Goal: Task Accomplishment & Management: Use online tool/utility

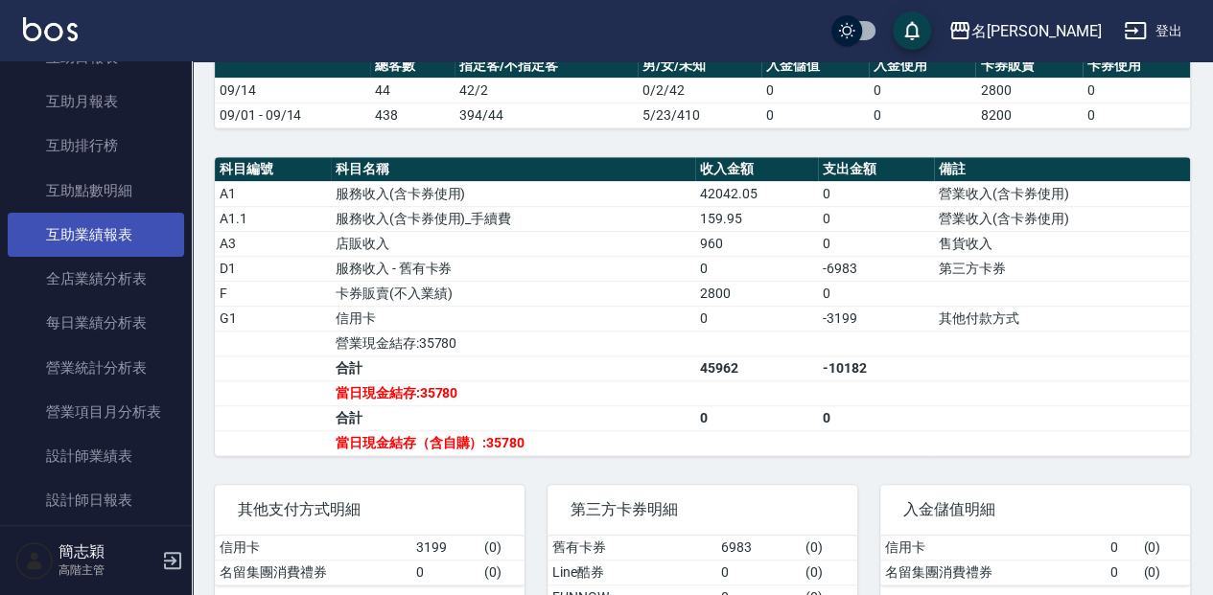
scroll to position [1022, 0]
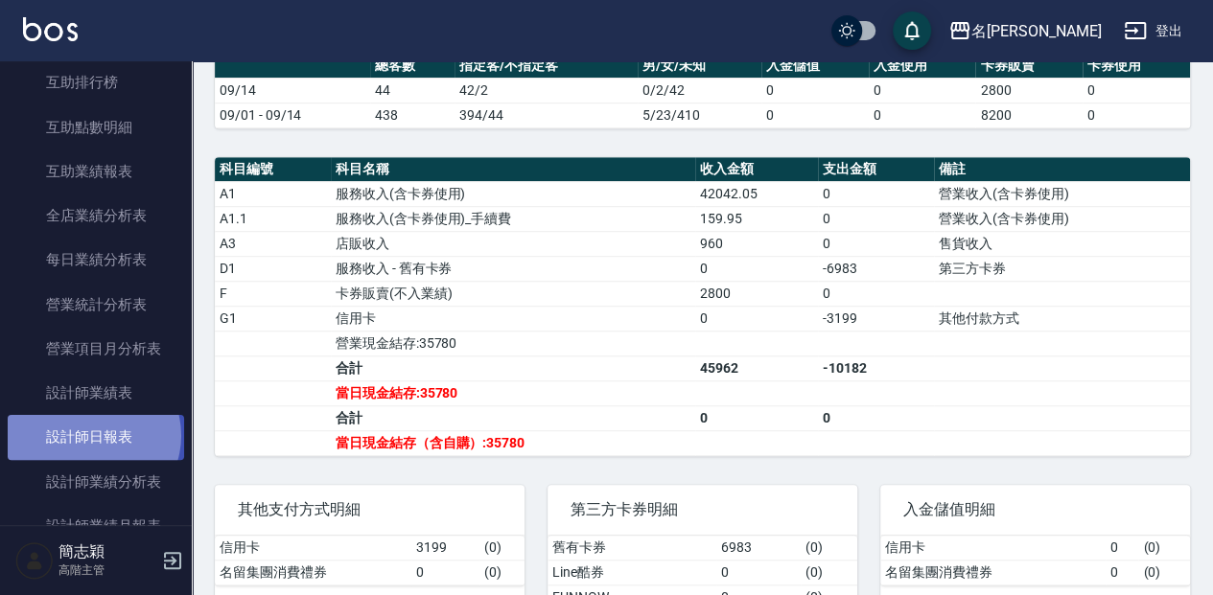
click at [92, 435] on link "設計師日報表" at bounding box center [96, 437] width 176 height 44
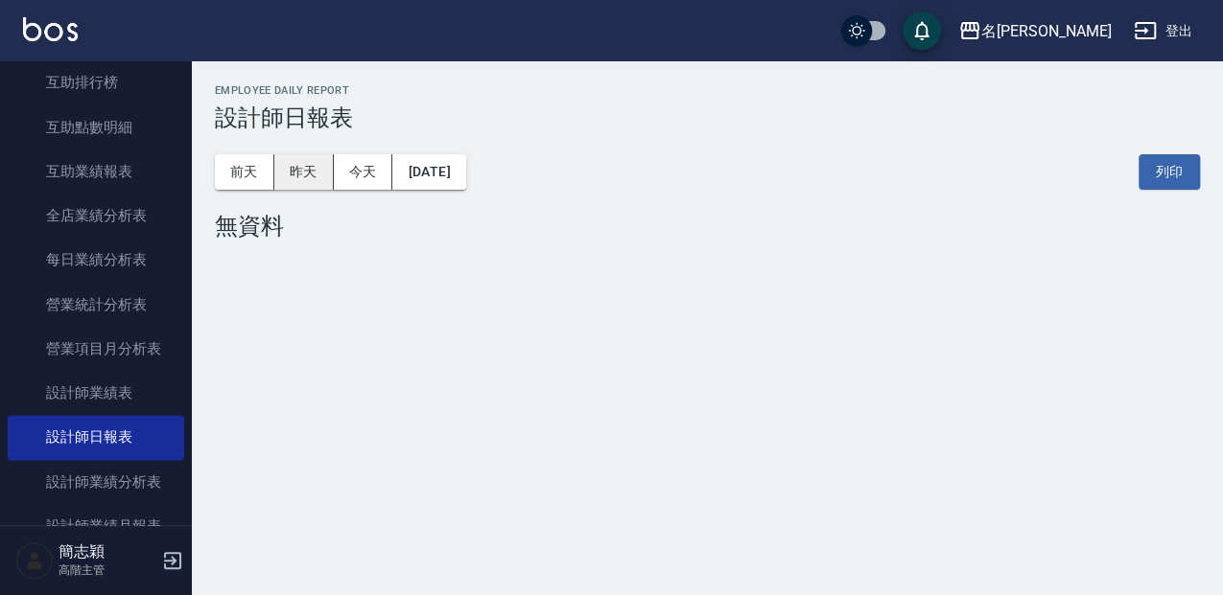
click at [305, 166] on button "昨天" at bounding box center [303, 171] width 59 height 35
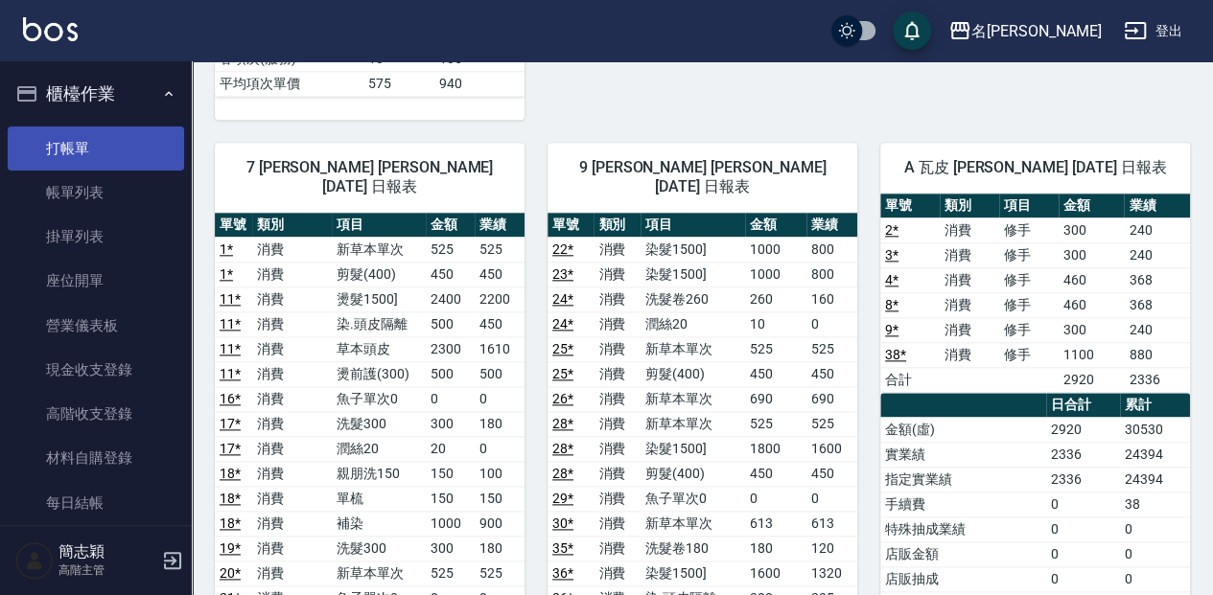
click at [111, 153] on link "打帳單" at bounding box center [96, 149] width 176 height 44
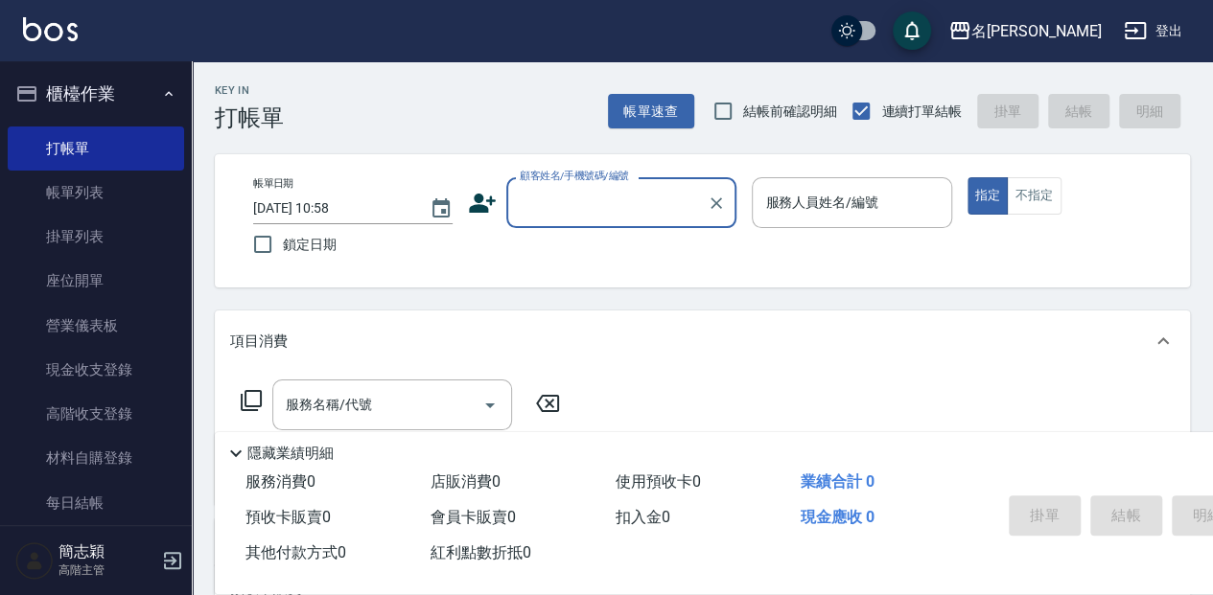
click at [563, 203] on input "顧客姓名/手機號碼/編號" at bounding box center [607, 203] width 184 height 34
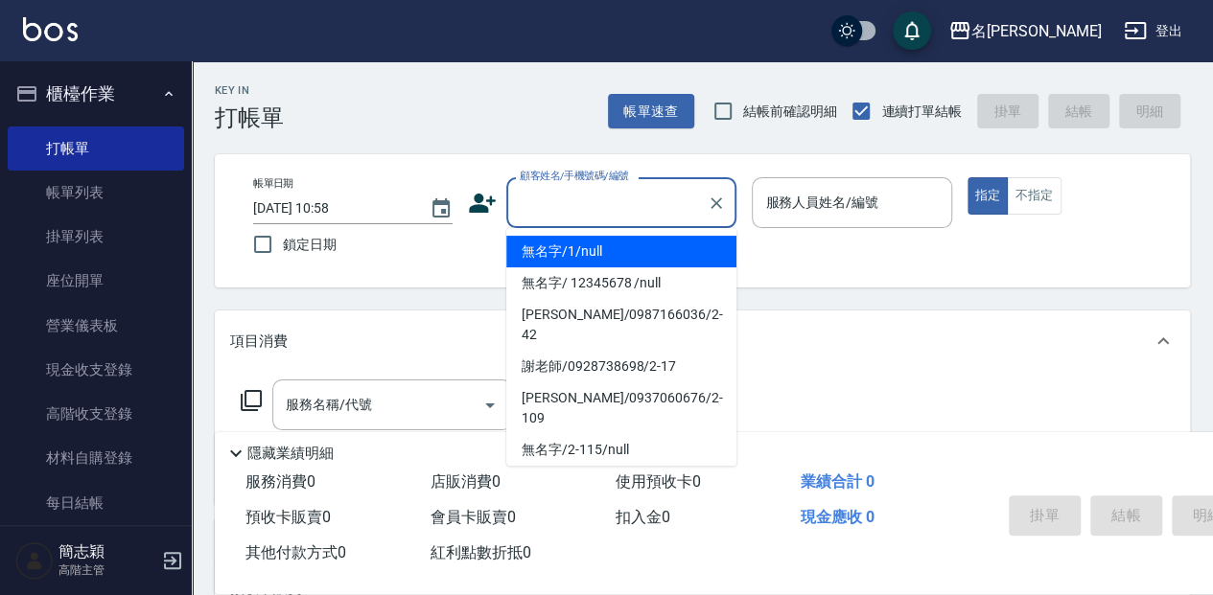
click at [570, 248] on li "無名字/1/null" at bounding box center [621, 252] width 230 height 32
type input "無名字/1/null"
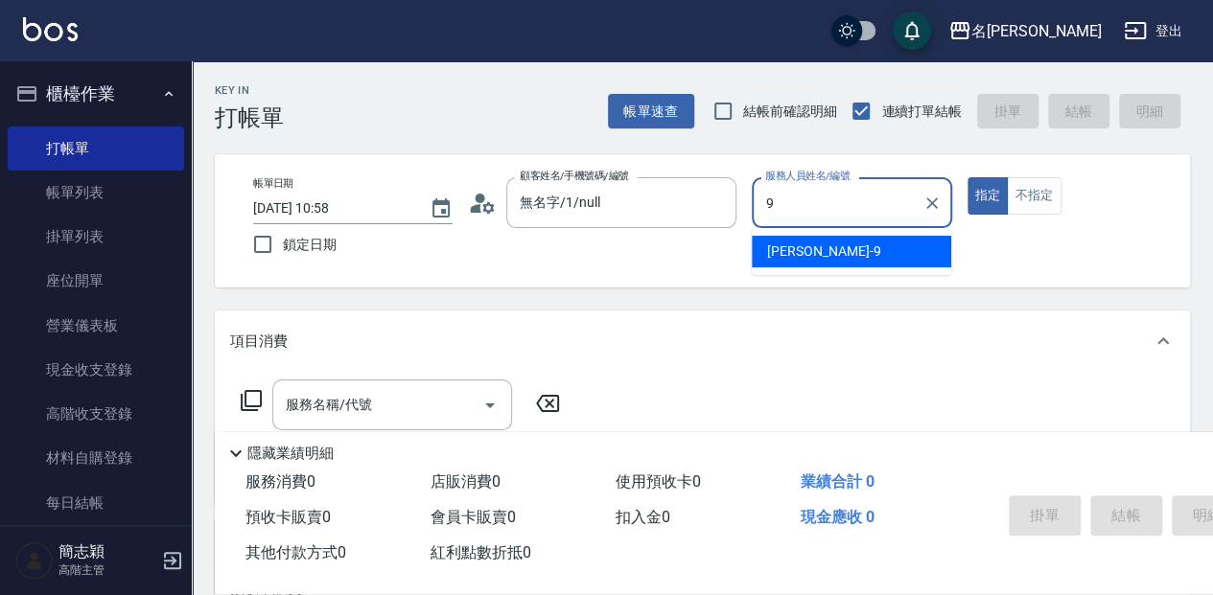
type input "[PERSON_NAME]-9"
type button "true"
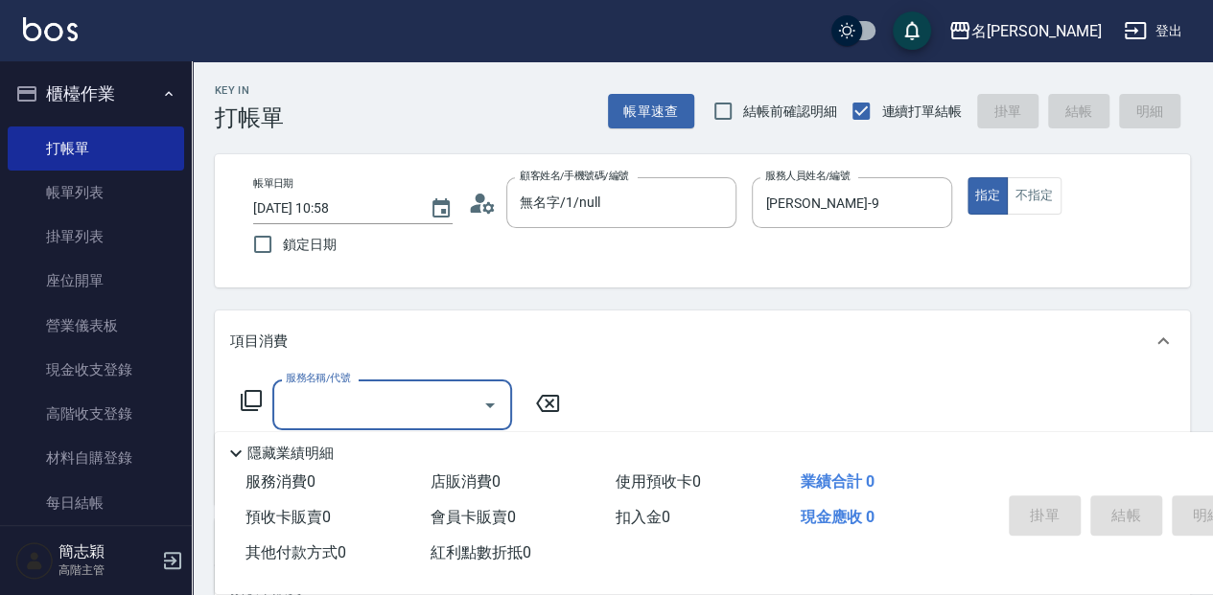
click at [257, 401] on icon at bounding box center [251, 400] width 23 height 23
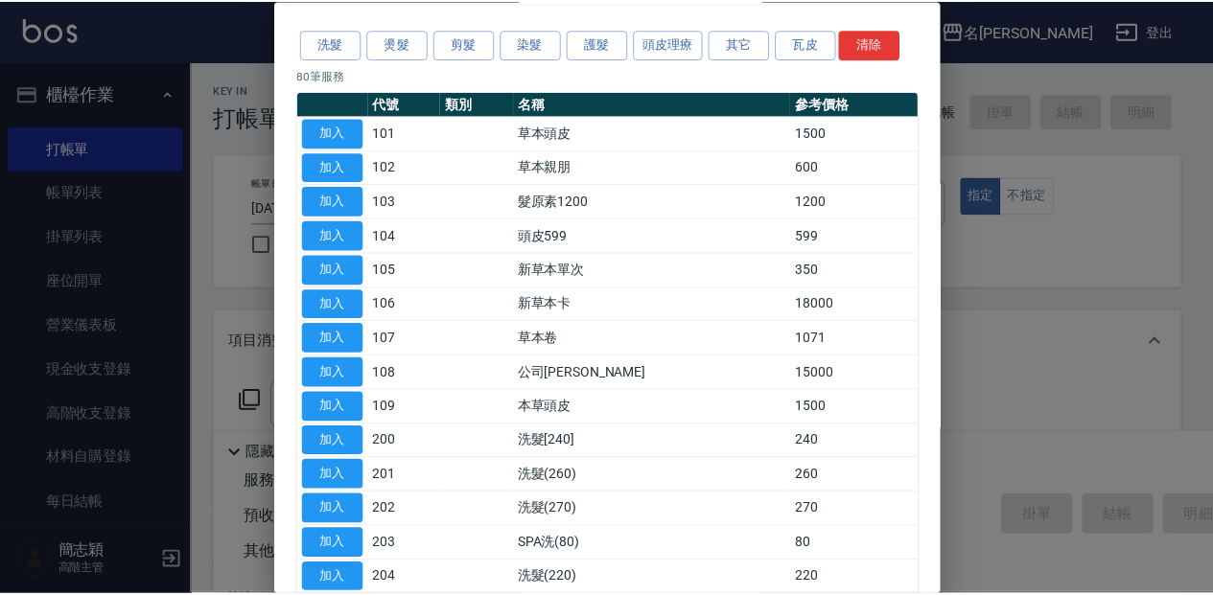
scroll to position [128, 0]
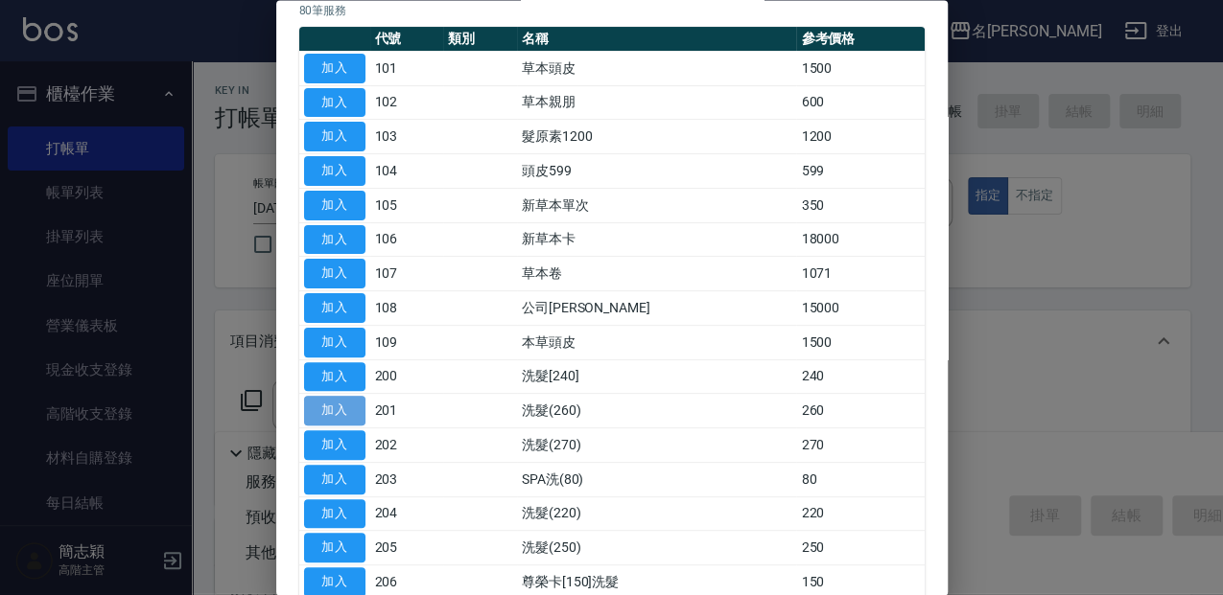
click at [318, 401] on button "加入" at bounding box center [334, 412] width 61 height 30
type input "洗髮(260)(201)"
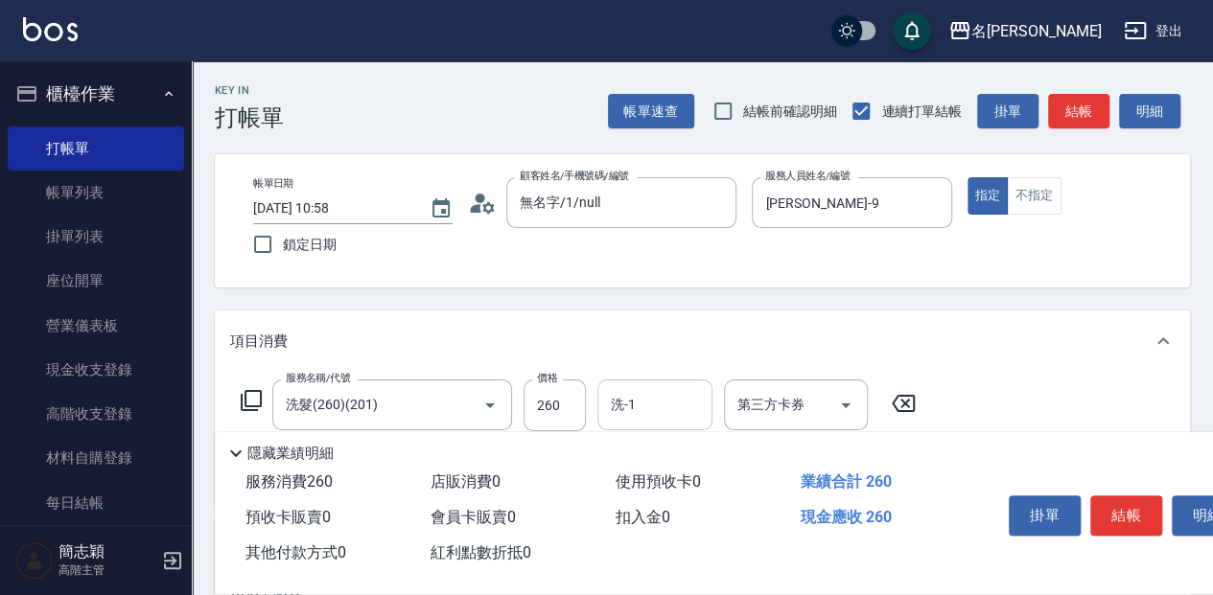
click at [683, 420] on input "洗-1" at bounding box center [655, 405] width 98 height 34
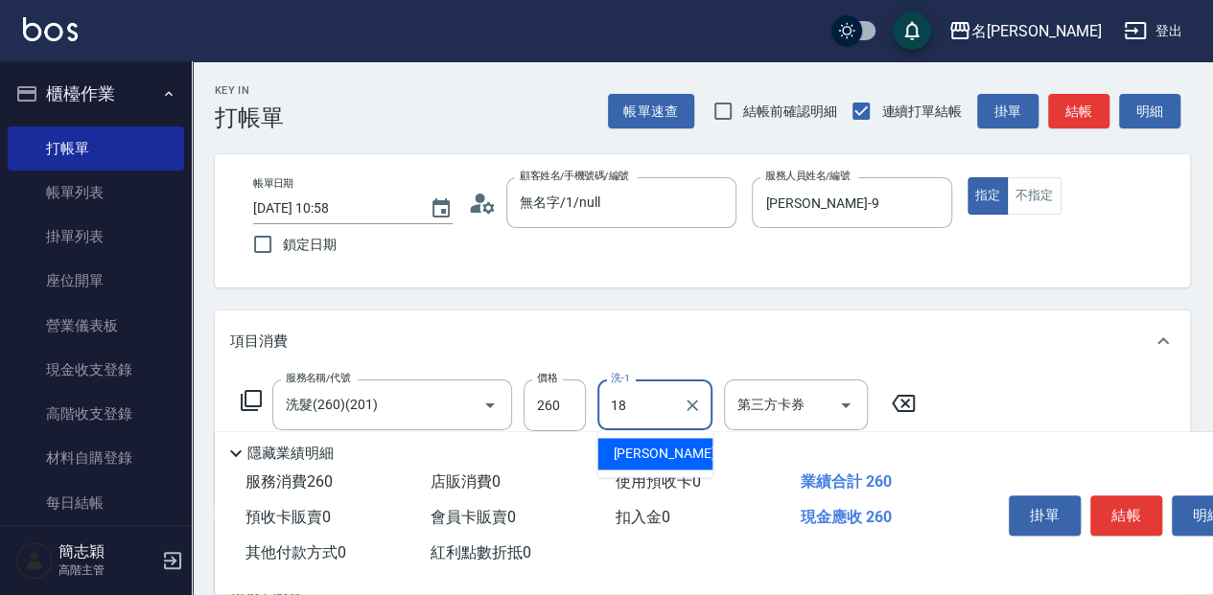
type input "[PERSON_NAME]-18"
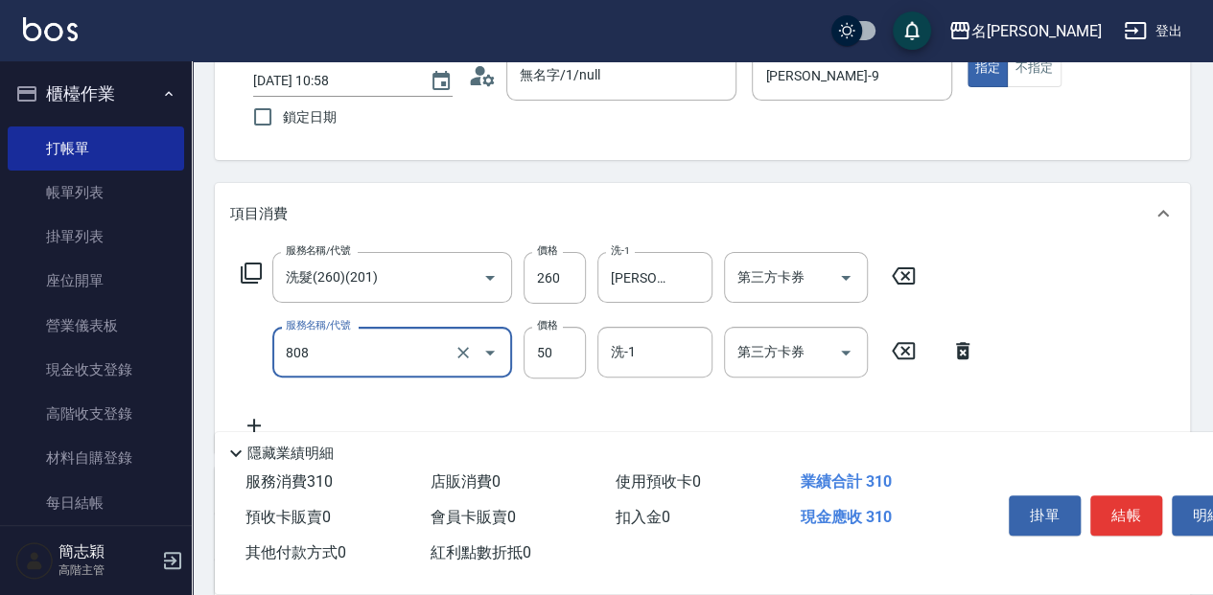
type input "活綠激素[50](808)"
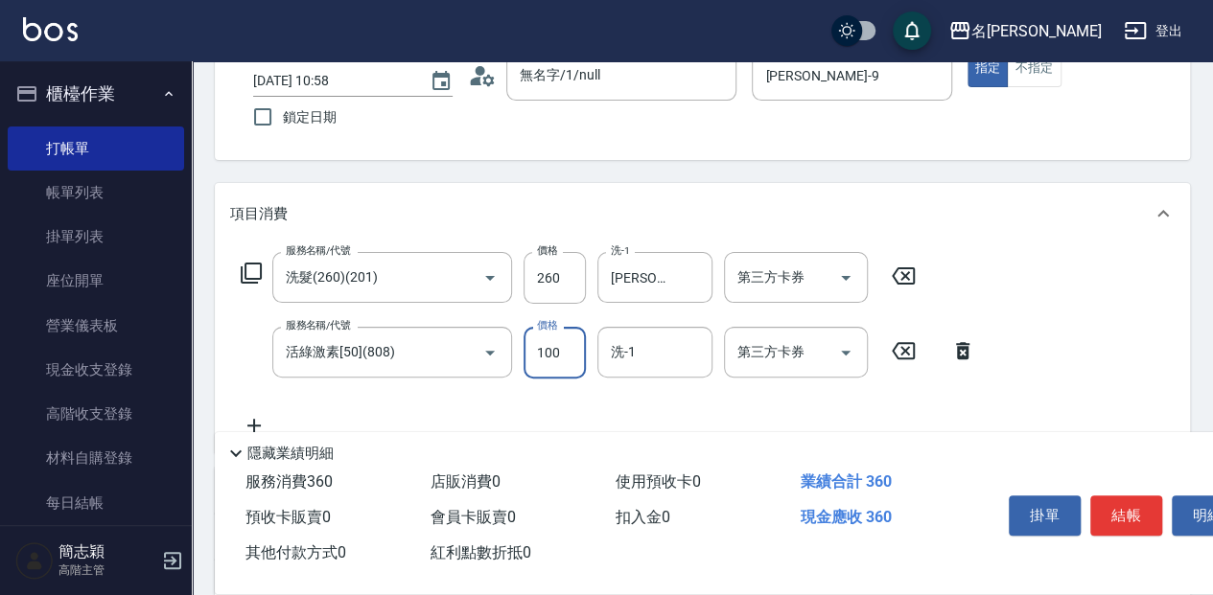
type input "100"
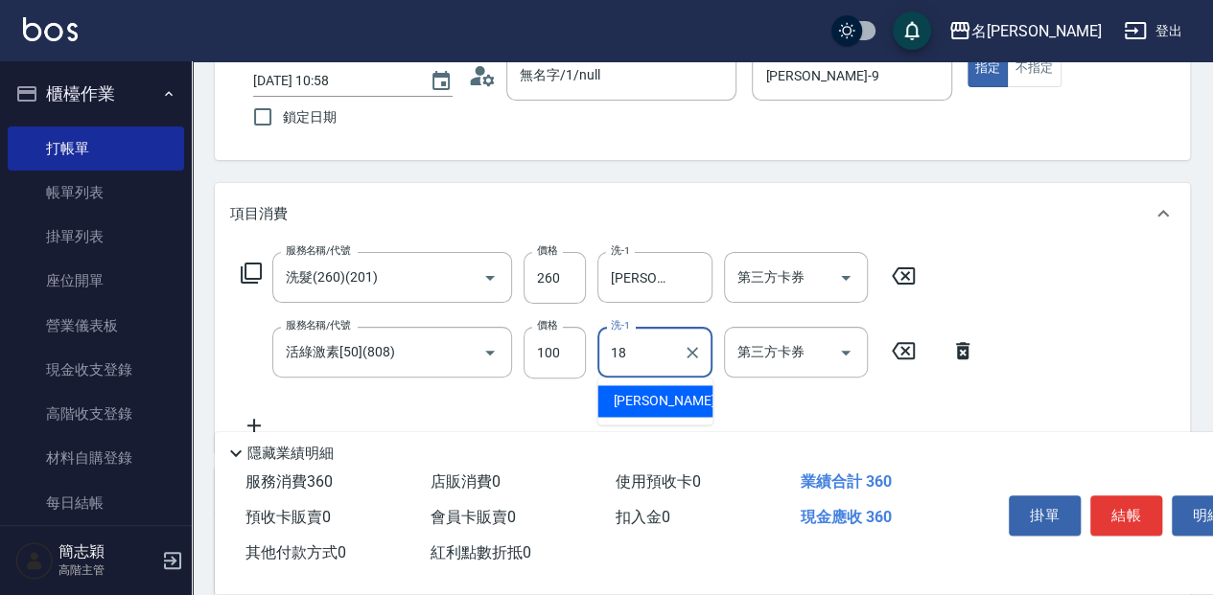
type input "[PERSON_NAME]-18"
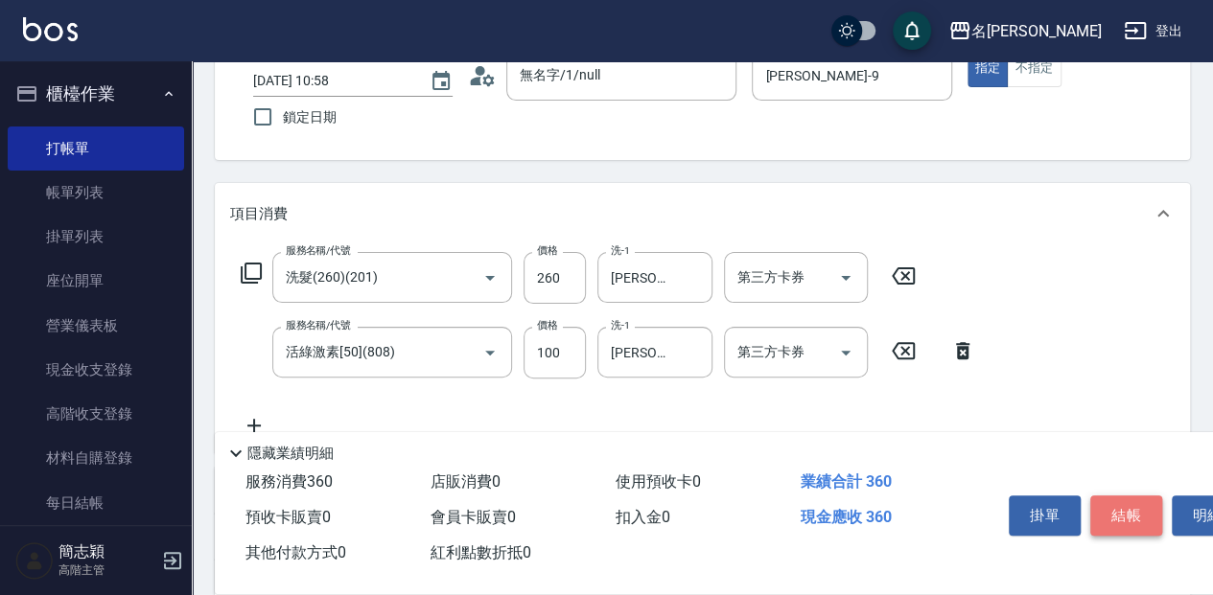
click at [1136, 510] on button "結帳" at bounding box center [1126, 516] width 72 height 40
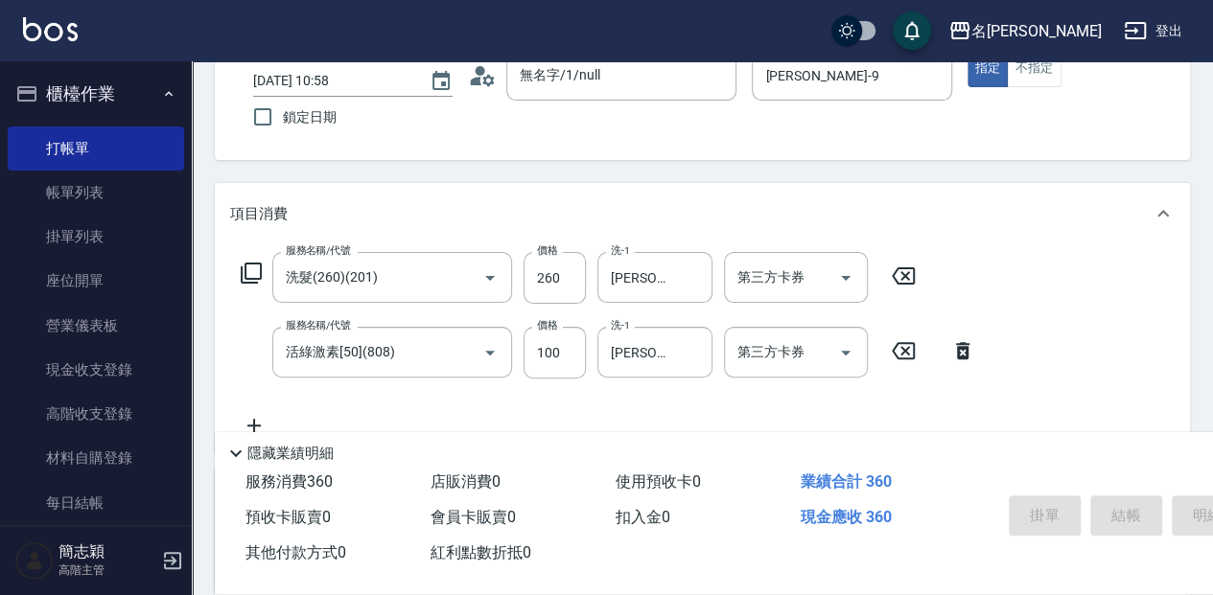
type input "[DATE] 10:59"
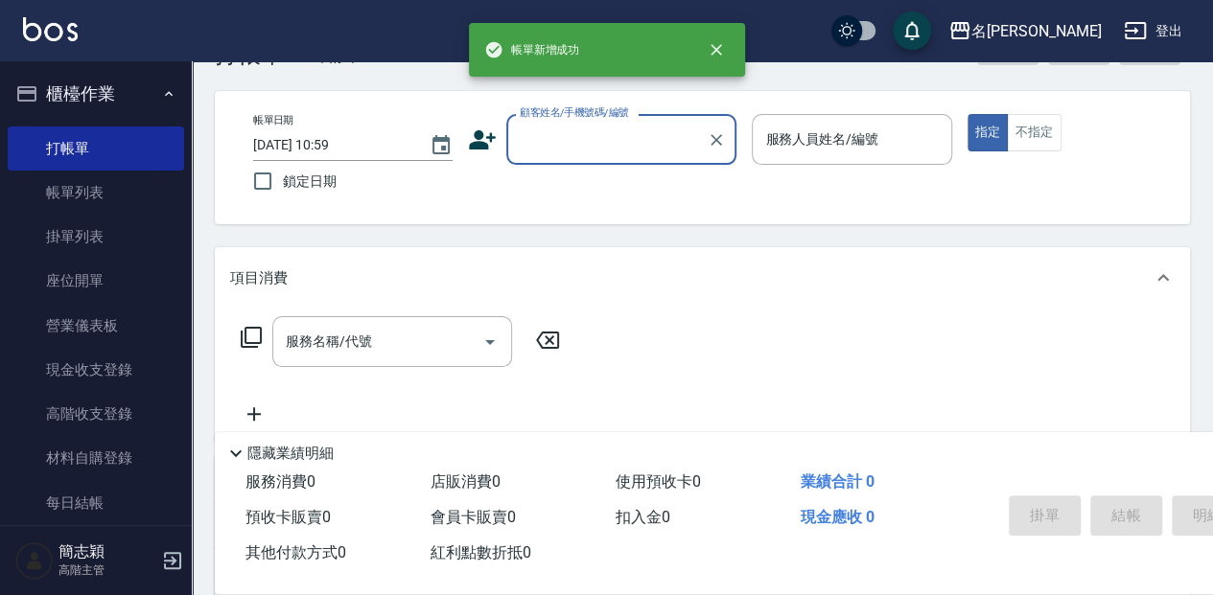
scroll to position [0, 0]
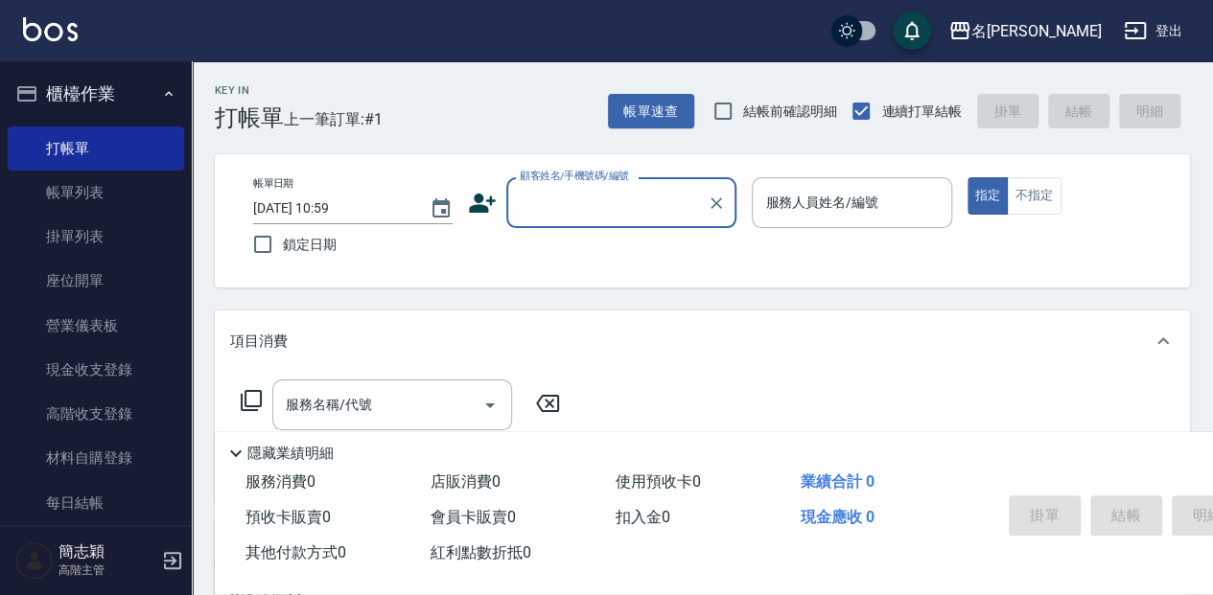
click at [566, 204] on input "顧客姓名/手機號碼/編號" at bounding box center [607, 203] width 184 height 34
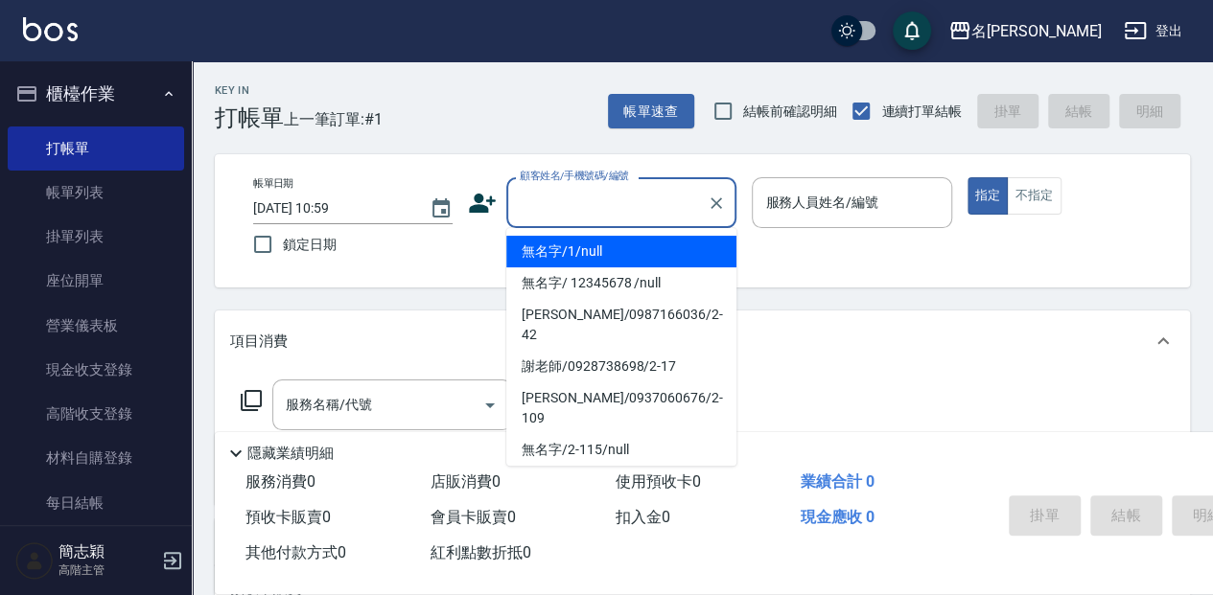
click at [573, 242] on li "無名字/1/null" at bounding box center [621, 252] width 230 height 32
type input "無名字/1/null"
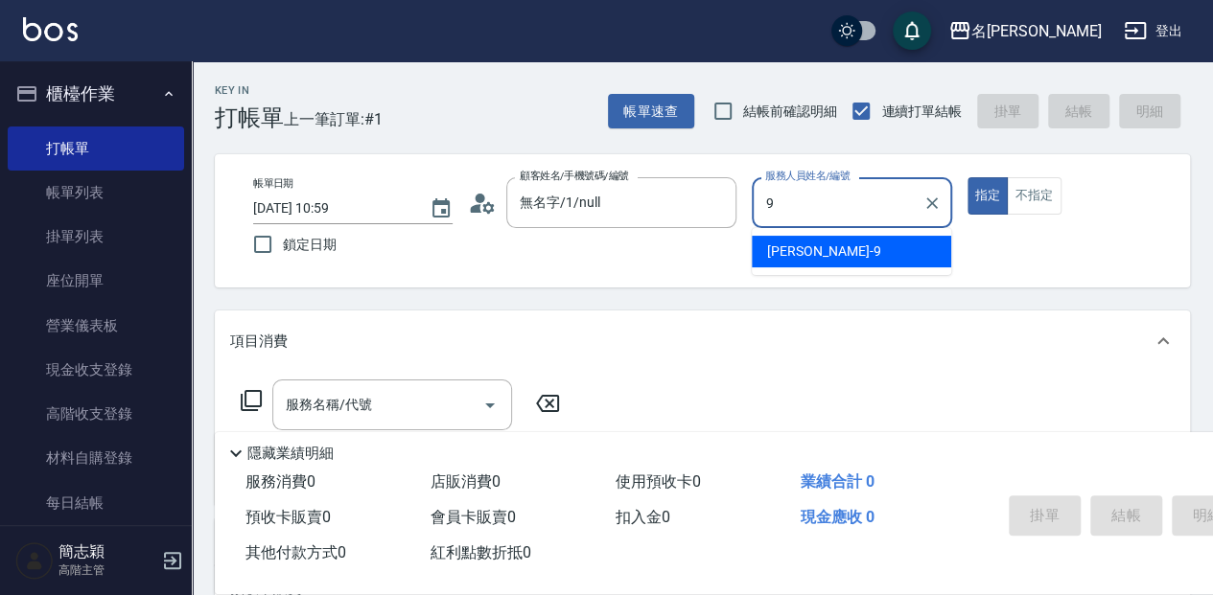
type input "[PERSON_NAME]-9"
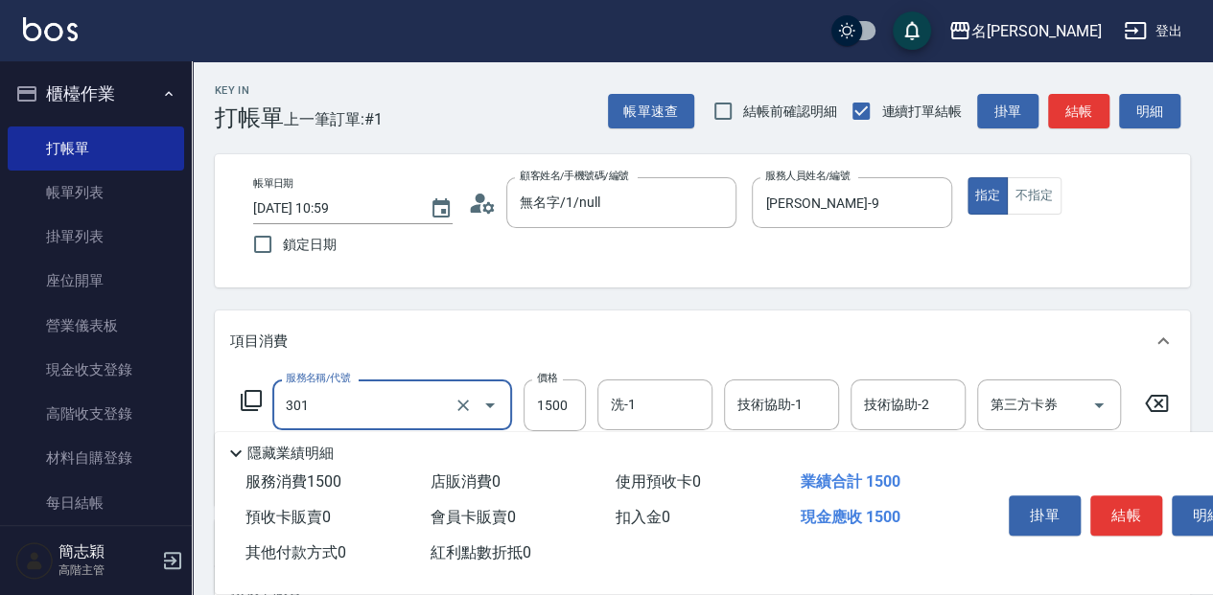
type input "燙髮(1500](301)"
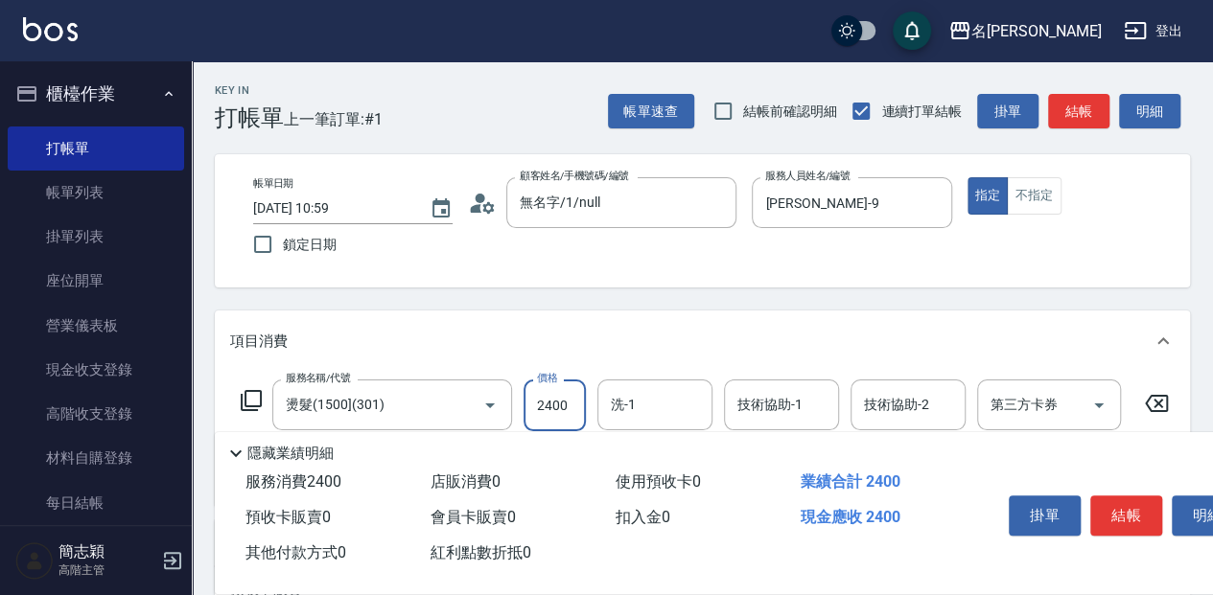
type input "2400"
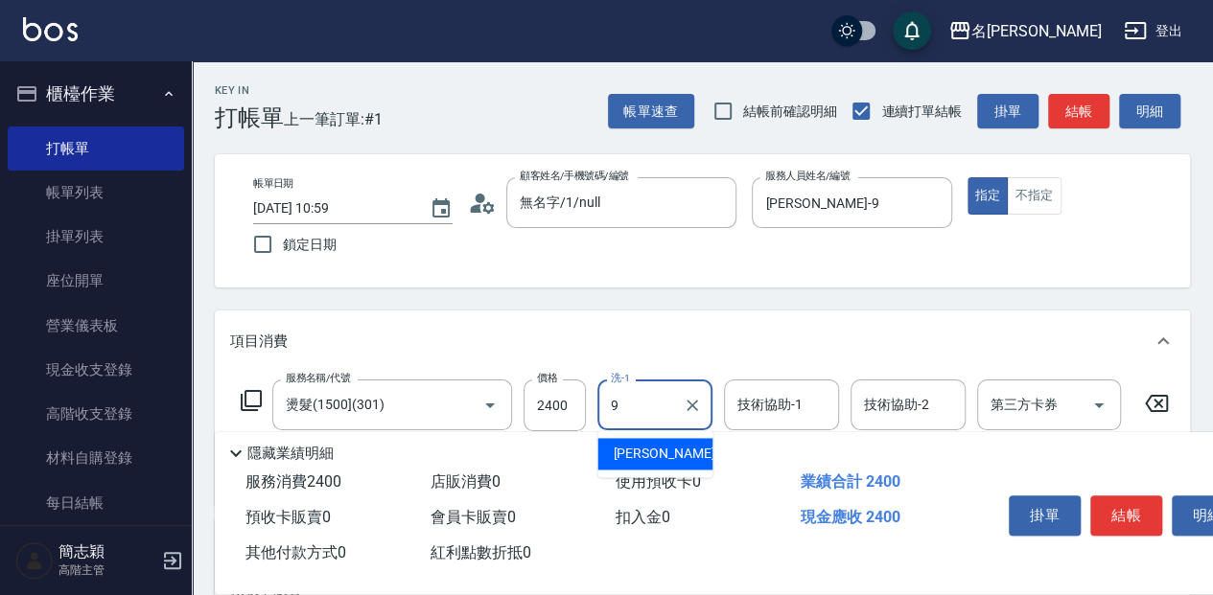
type input "[PERSON_NAME]-9"
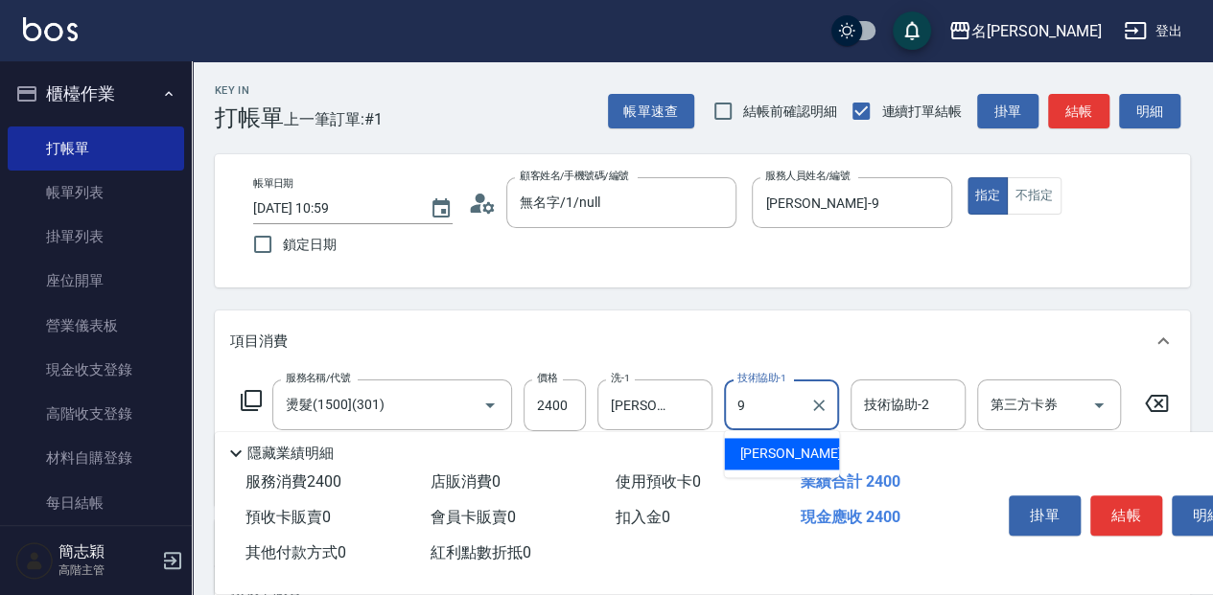
type input "[PERSON_NAME]-9"
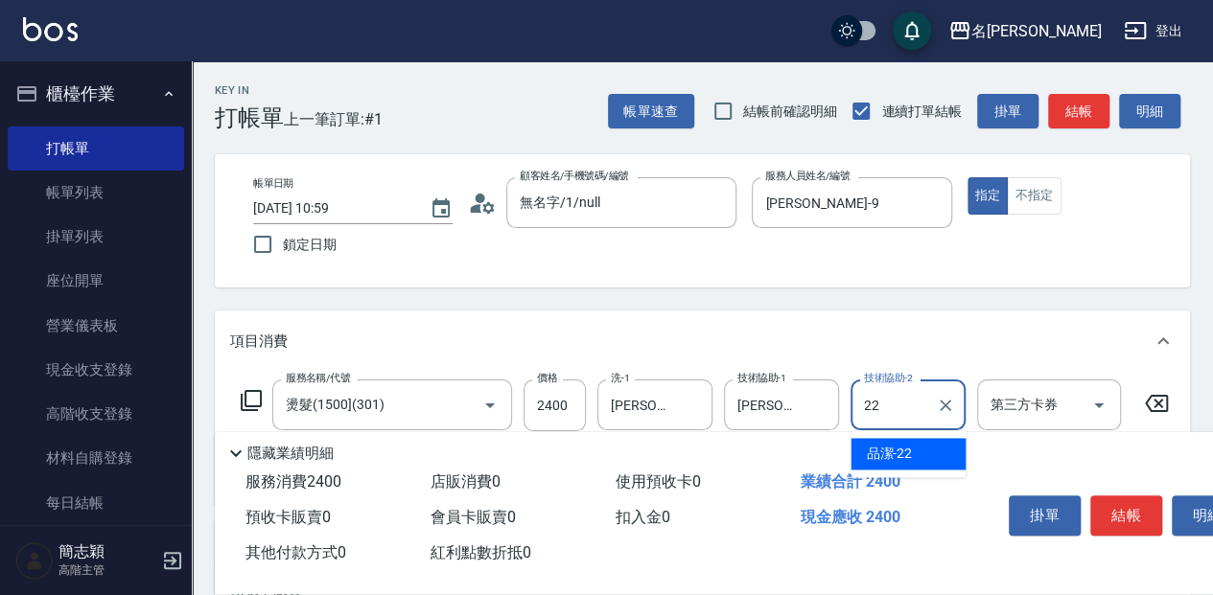
type input "品潔-22"
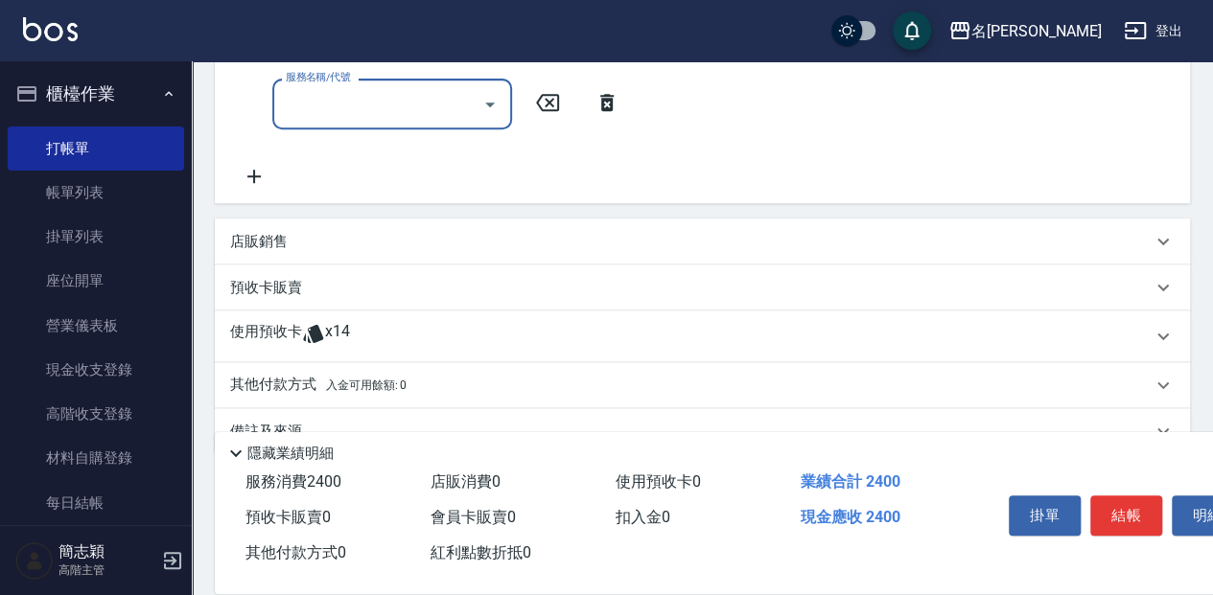
scroll to position [384, 0]
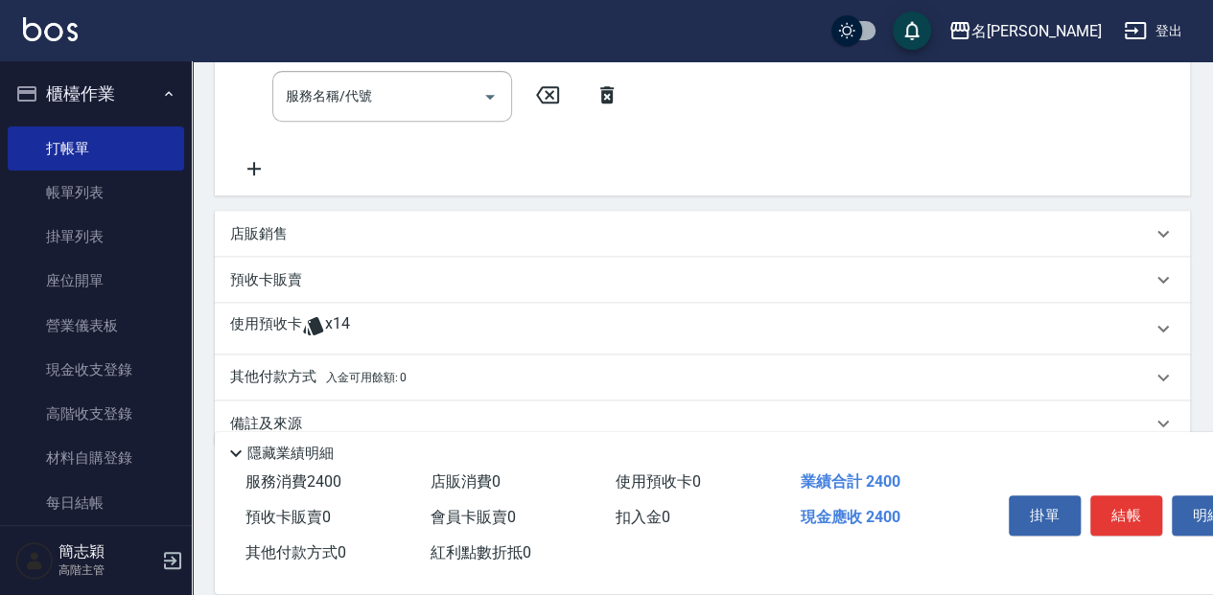
click at [285, 243] on p "店販銷售" at bounding box center [259, 234] width 58 height 20
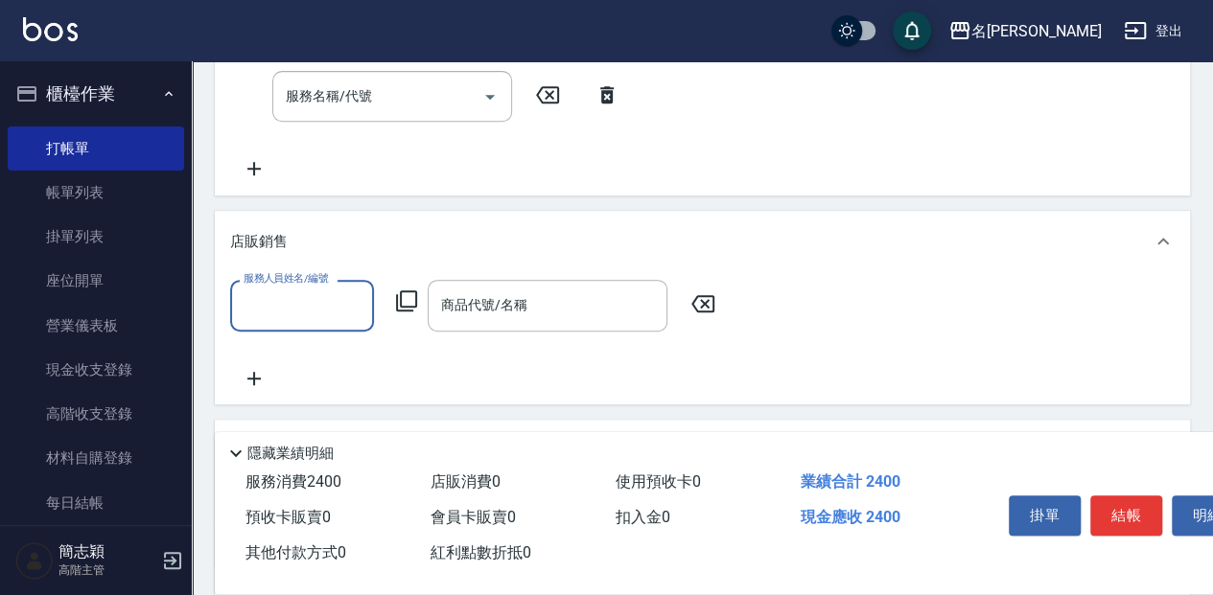
scroll to position [0, 0]
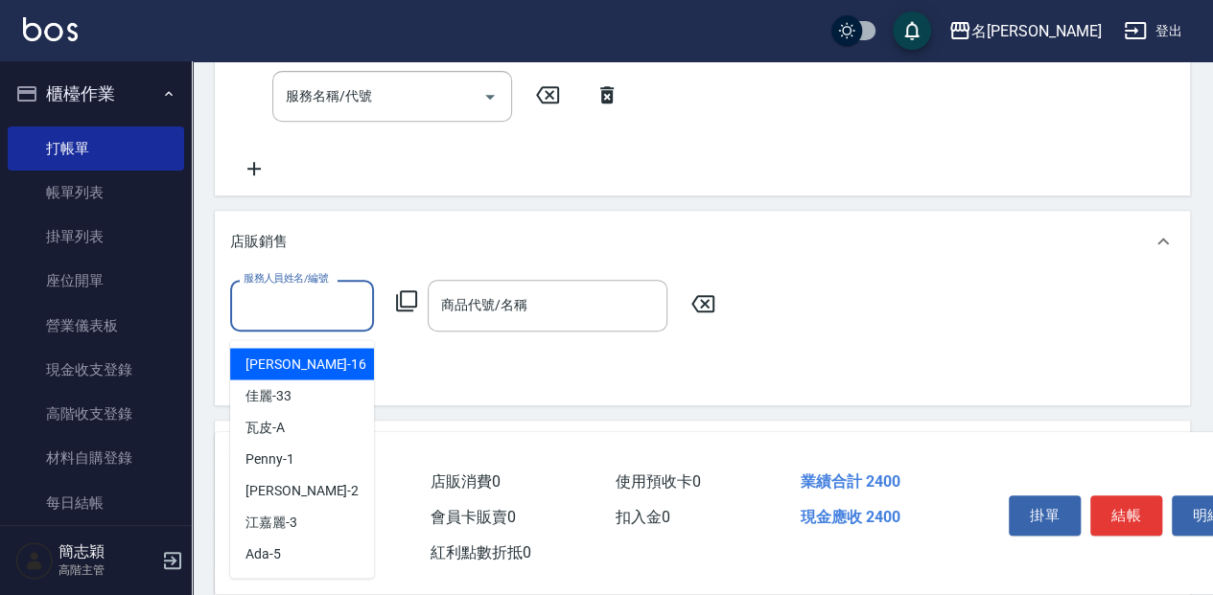
click at [339, 308] on input "服務人員姓名/編號" at bounding box center [302, 306] width 127 height 34
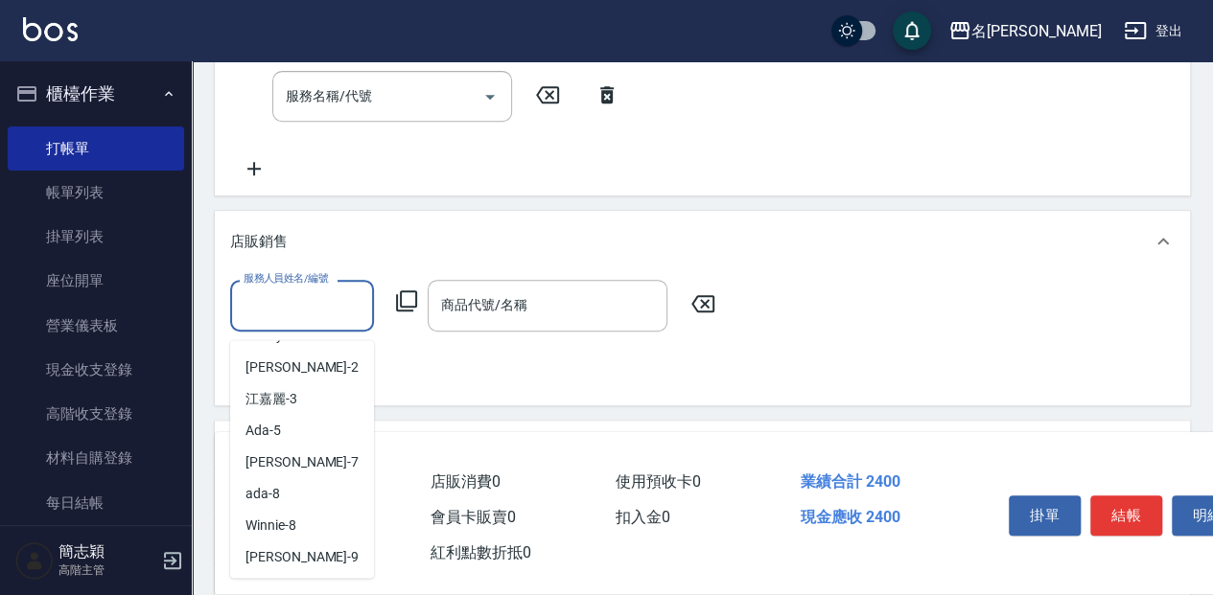
scroll to position [128, 0]
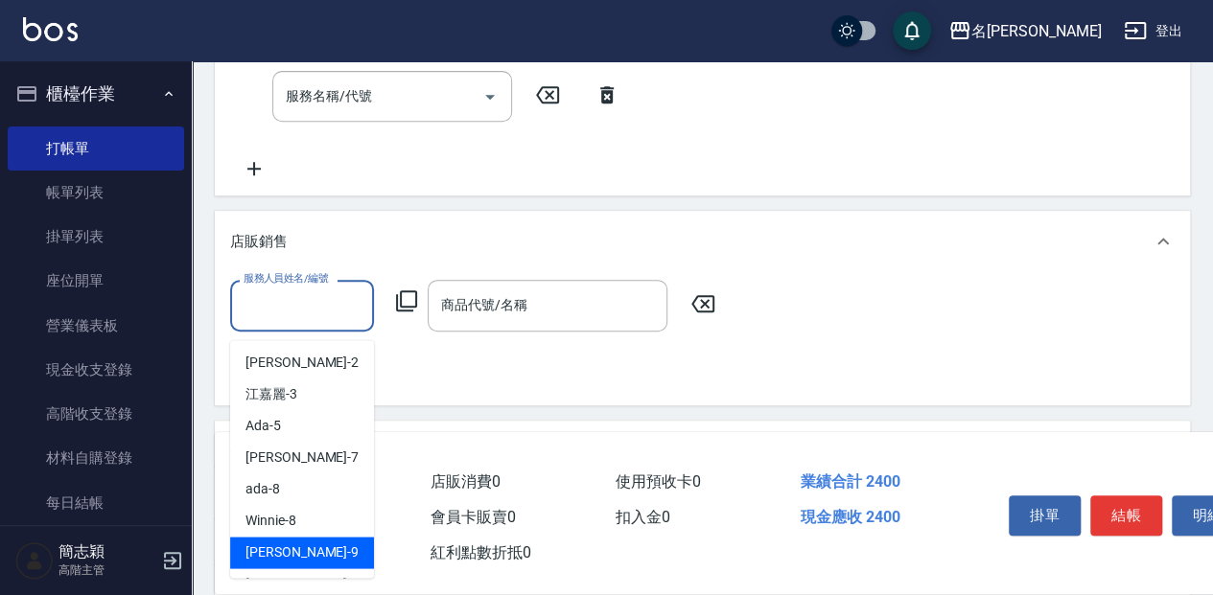
click at [282, 560] on span "[PERSON_NAME] -9" at bounding box center [301, 553] width 113 height 20
type input "[PERSON_NAME]-9"
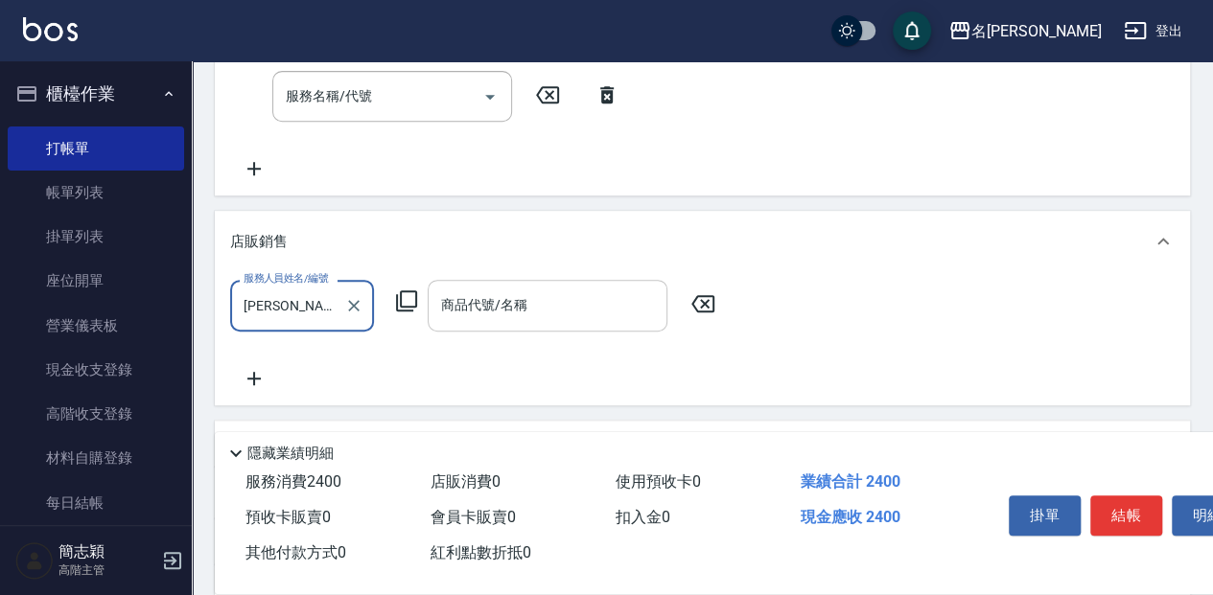
click at [596, 327] on div "商品代號/名稱" at bounding box center [548, 305] width 240 height 51
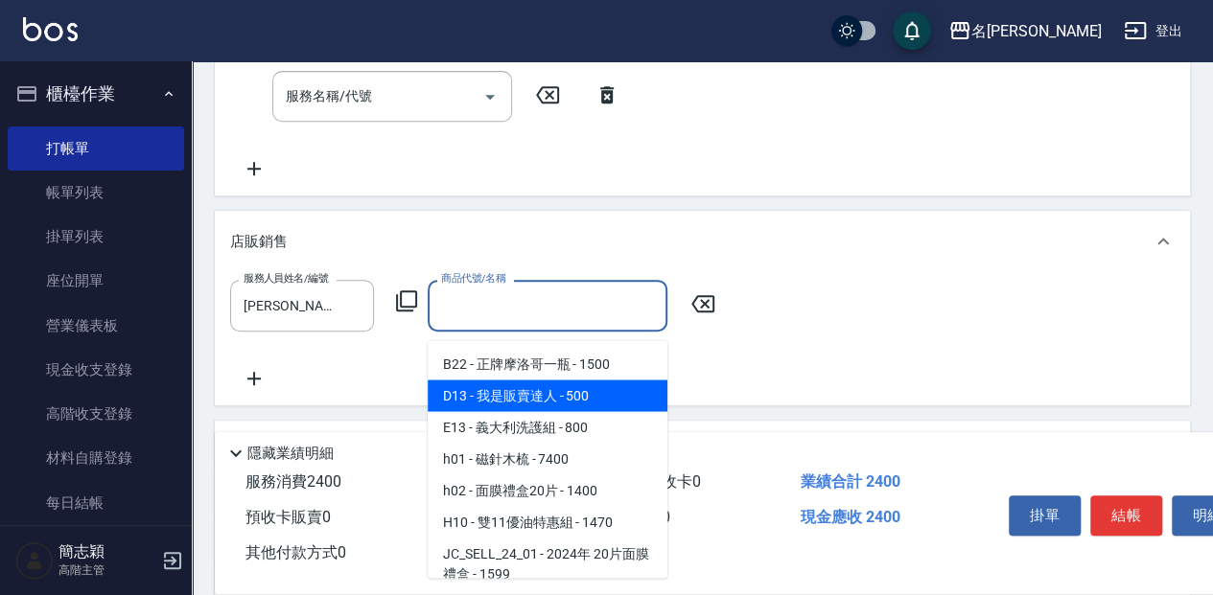
click at [552, 391] on span "D13 - 我是販賣達人 - 500" at bounding box center [548, 396] width 240 height 32
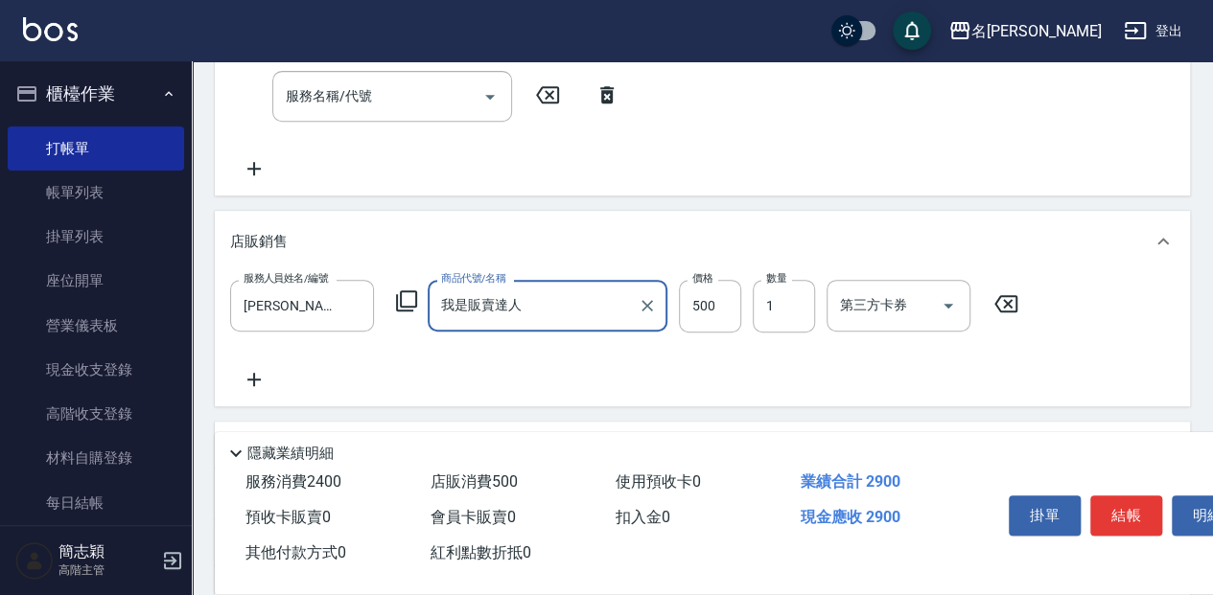
type input "我是販賣達人"
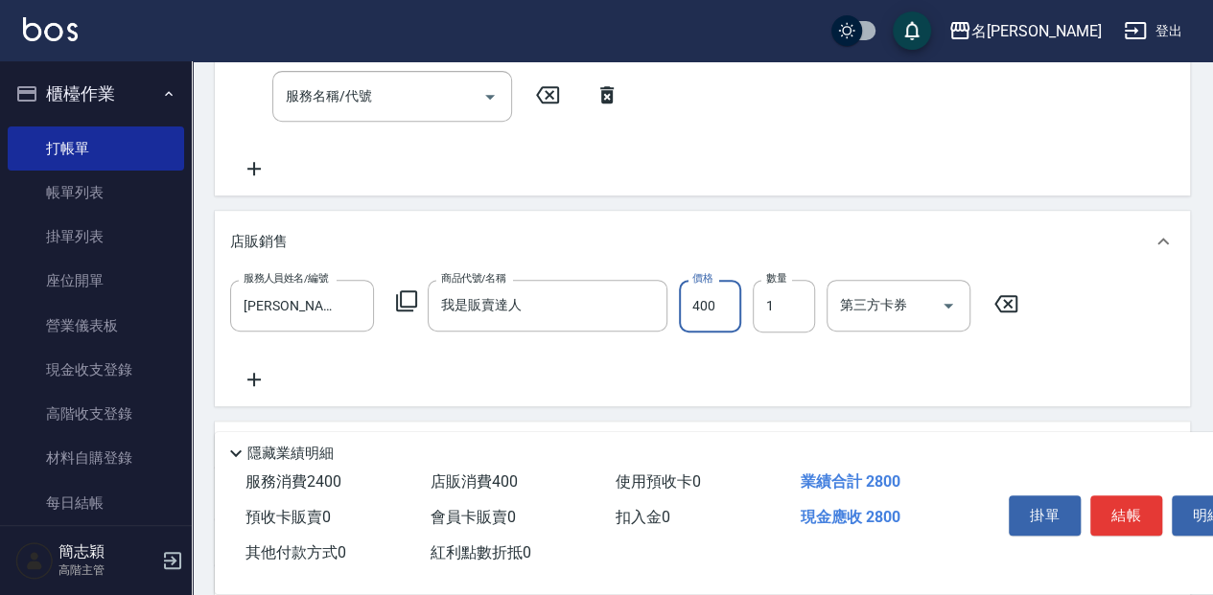
type input "400"
click at [1128, 519] on button "結帳" at bounding box center [1126, 516] width 72 height 40
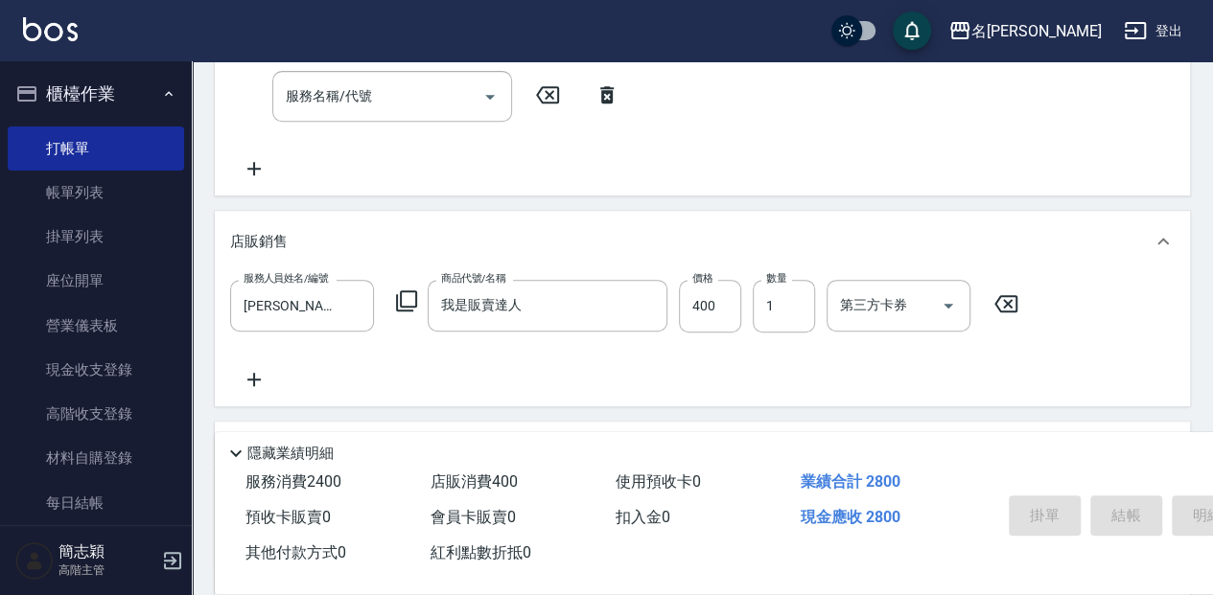
type input "[DATE] 11:00"
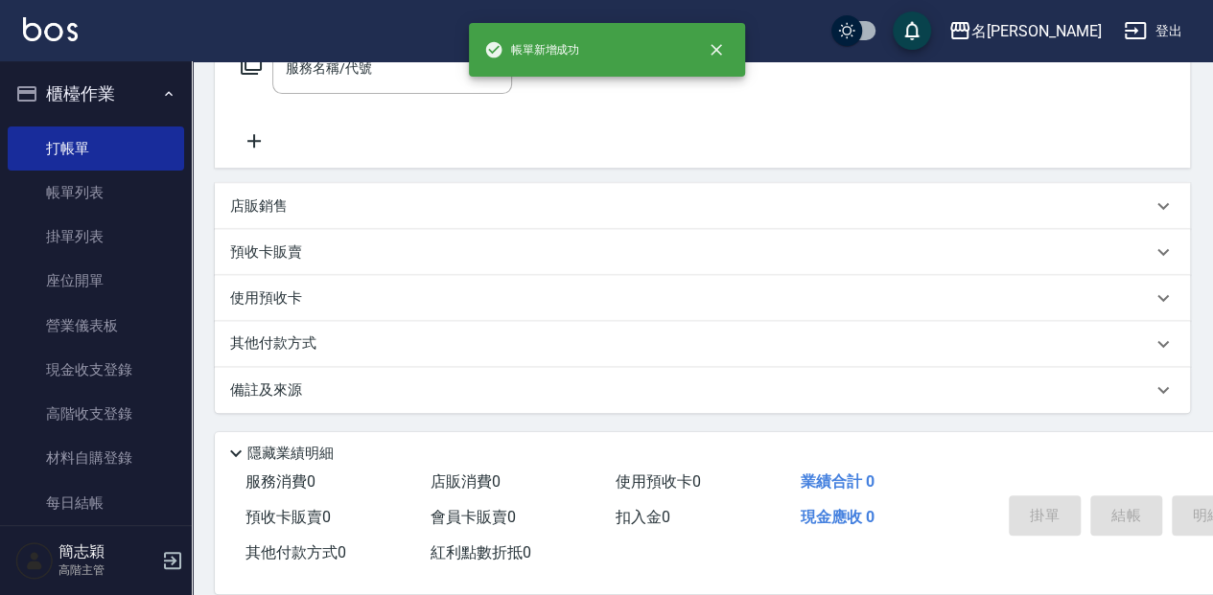
scroll to position [0, 0]
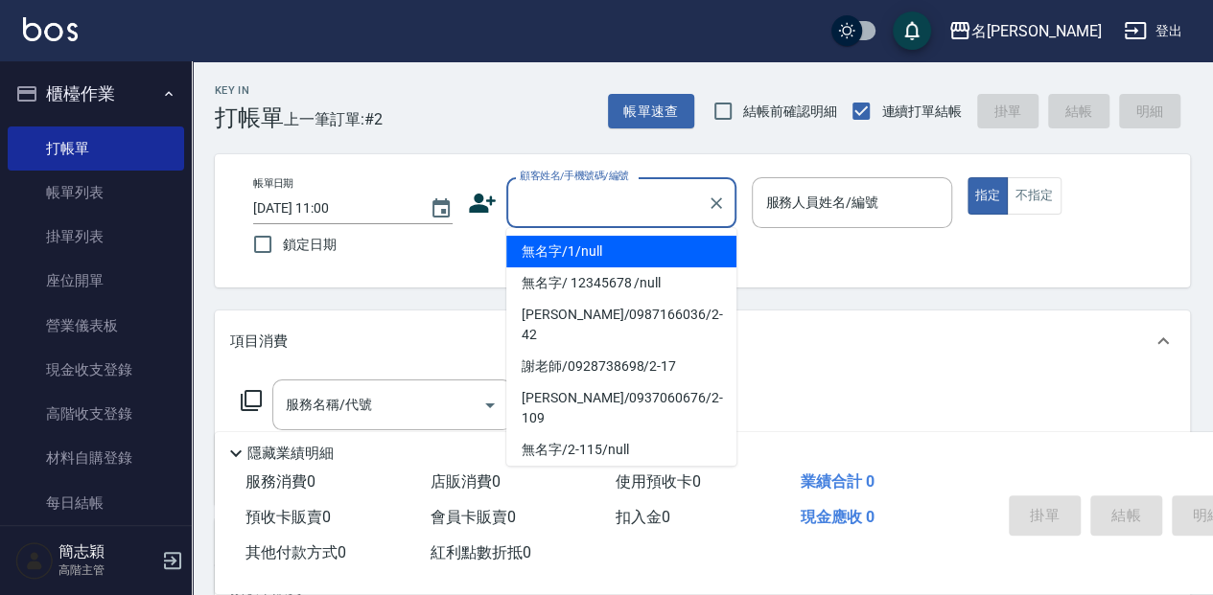
click at [625, 202] on input "顧客姓名/手機號碼/編號" at bounding box center [607, 203] width 184 height 34
click at [645, 249] on li "無名字/1/null" at bounding box center [621, 252] width 230 height 32
type input "無名字/1/null"
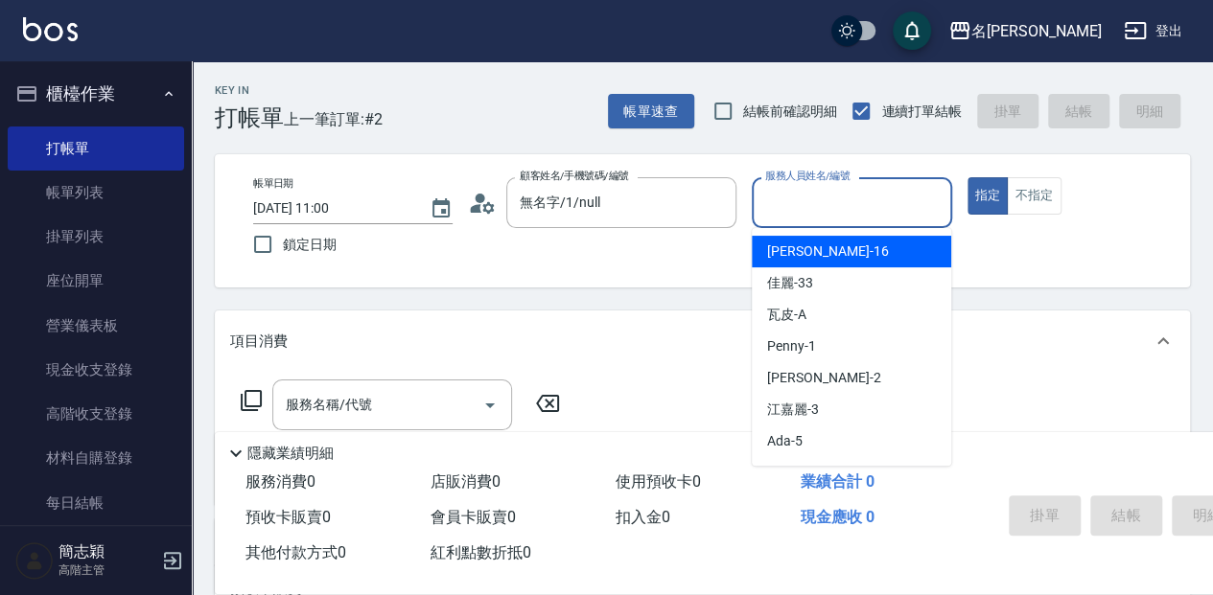
click at [850, 201] on input "服務人員姓名/編號" at bounding box center [851, 203] width 182 height 34
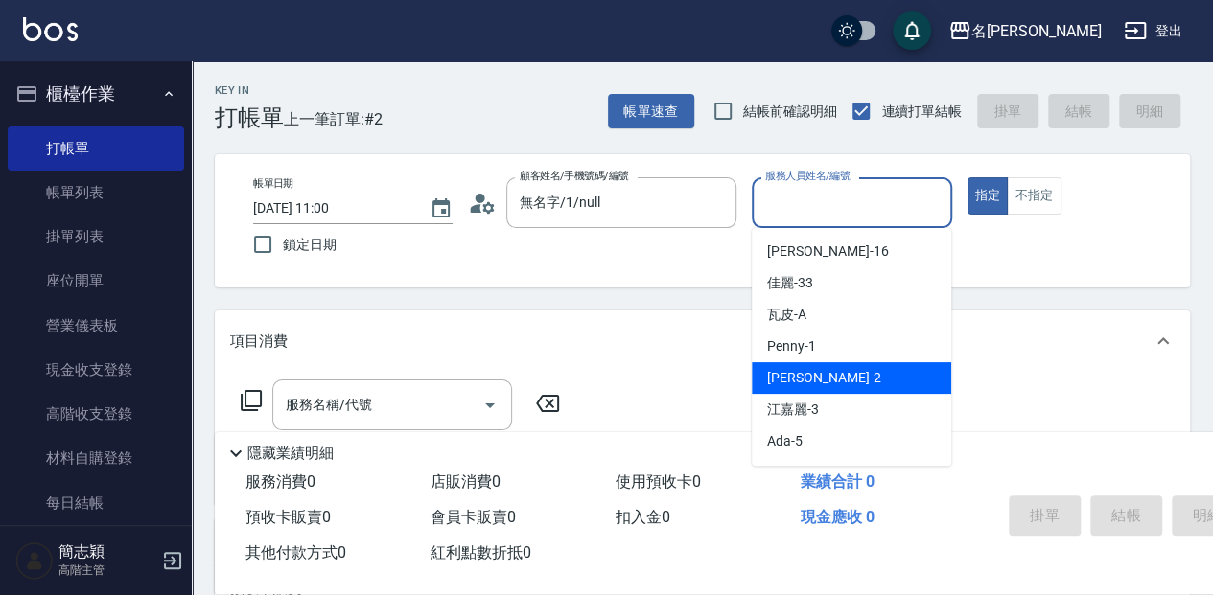
click at [873, 373] on div "[PERSON_NAME] -2" at bounding box center [851, 378] width 199 height 32
type input "[PERSON_NAME]-2"
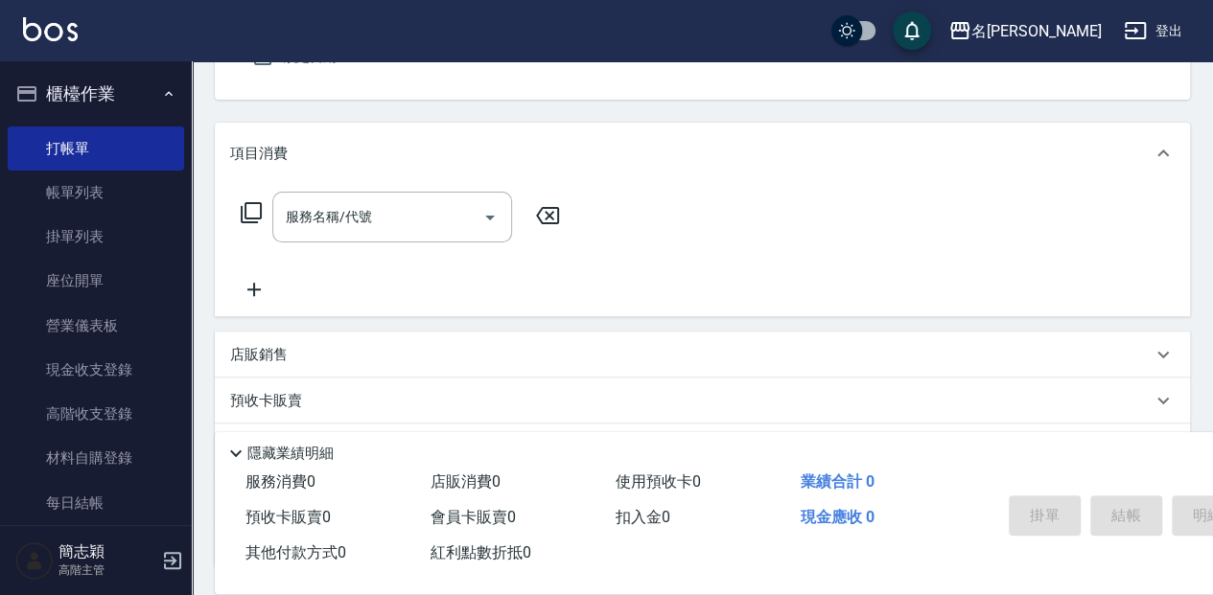
scroll to position [192, 0]
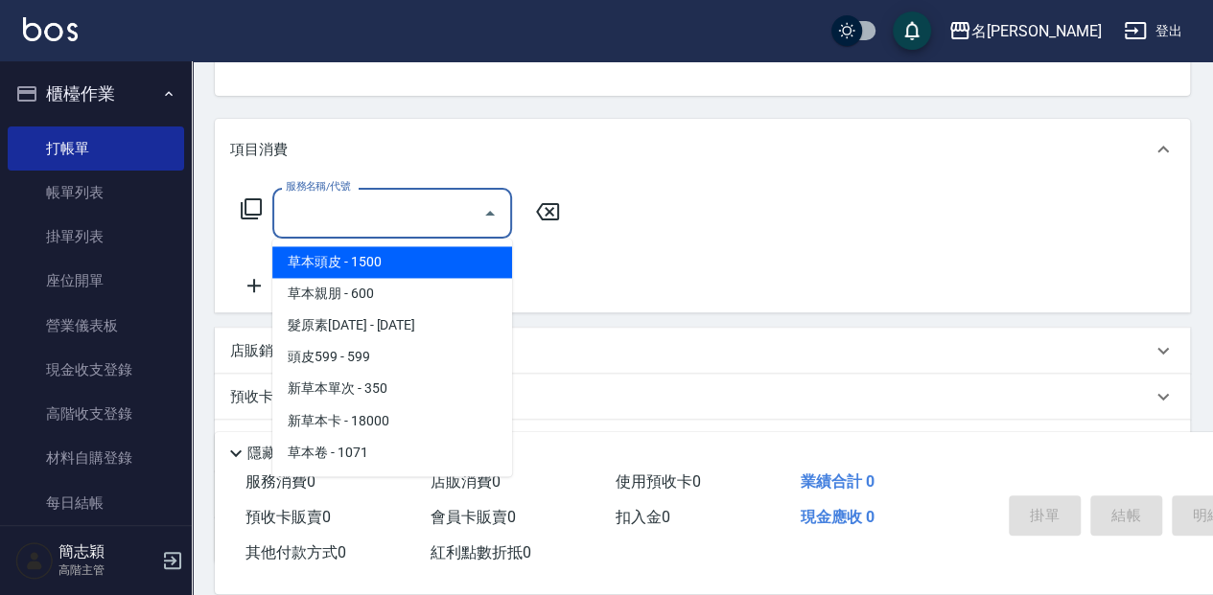
click at [423, 224] on input "服務名稱/代號" at bounding box center [378, 214] width 194 height 34
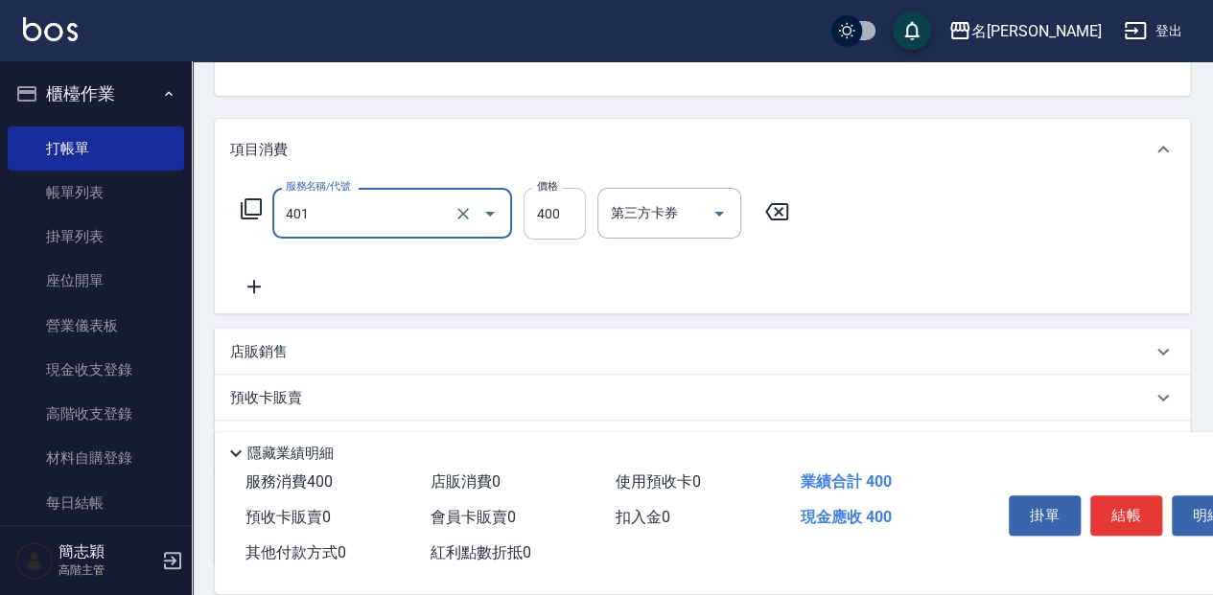
type input "剪髮(400)(401)"
click at [549, 213] on input "400" at bounding box center [555, 214] width 62 height 52
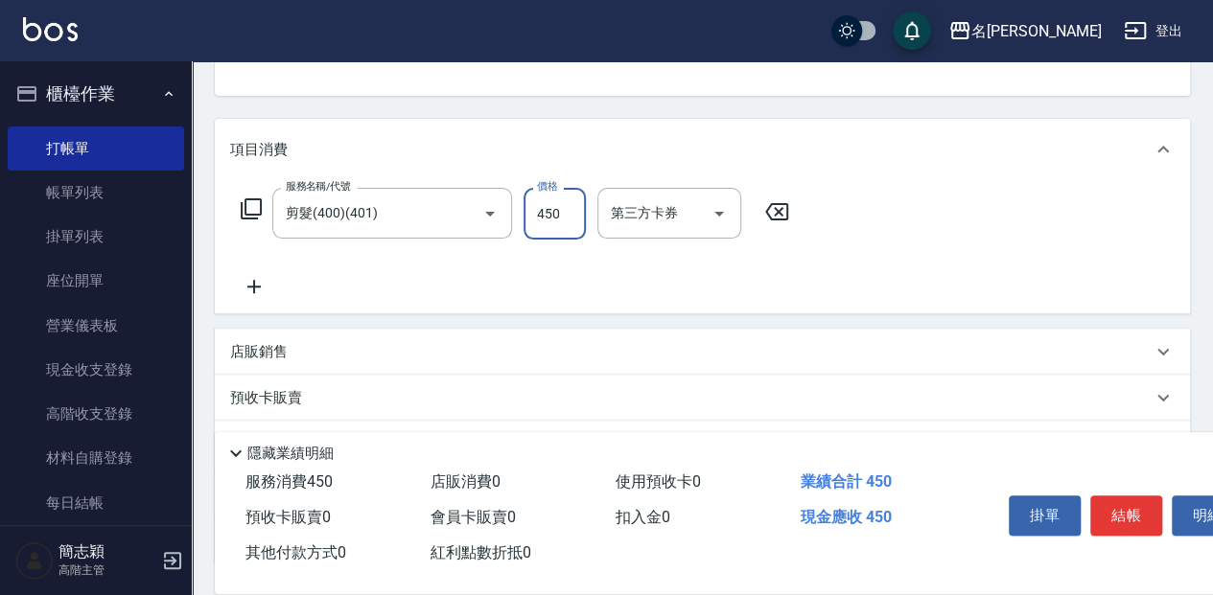
type input "450"
click at [1113, 506] on button "結帳" at bounding box center [1126, 516] width 72 height 40
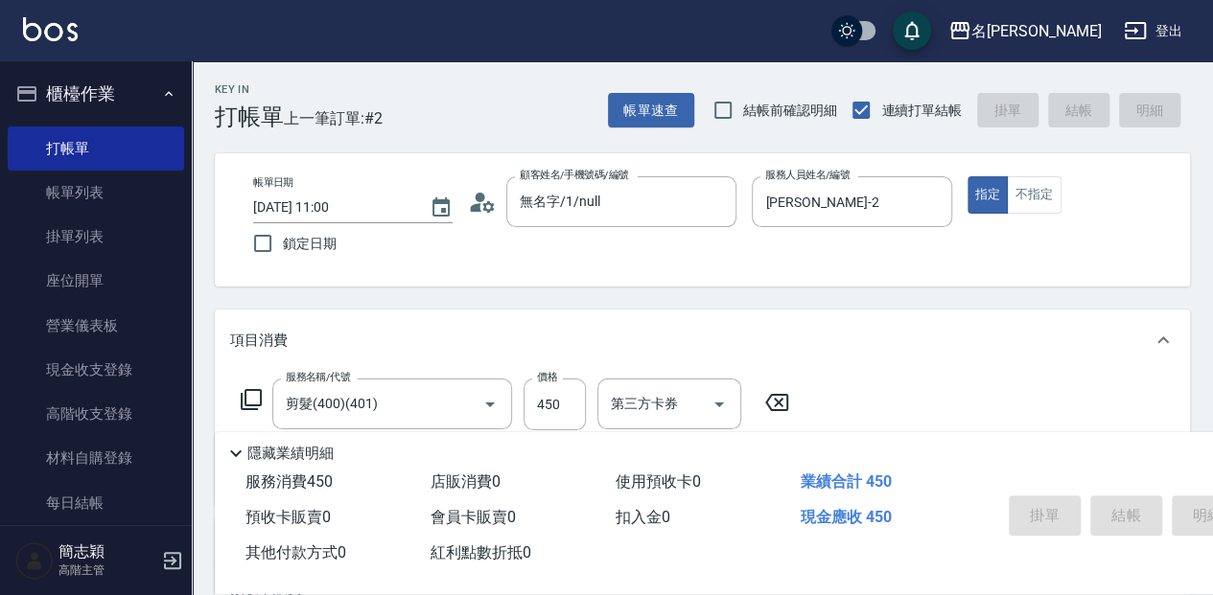
scroll to position [0, 0]
type input "[DATE] 12:06"
